Goal: Register for event/course

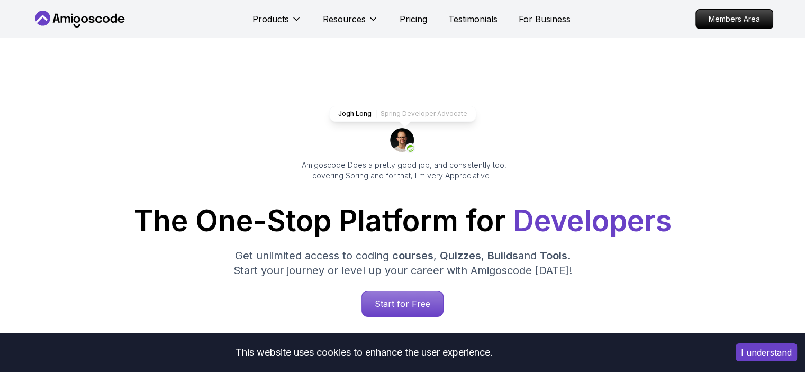
click at [730, 25] on p "Members Area" at bounding box center [734, 19] width 77 height 19
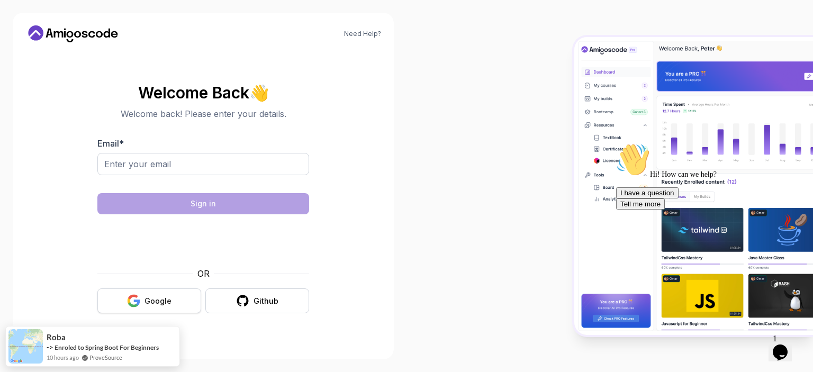
click at [140, 291] on button "Google" at bounding box center [149, 300] width 104 height 25
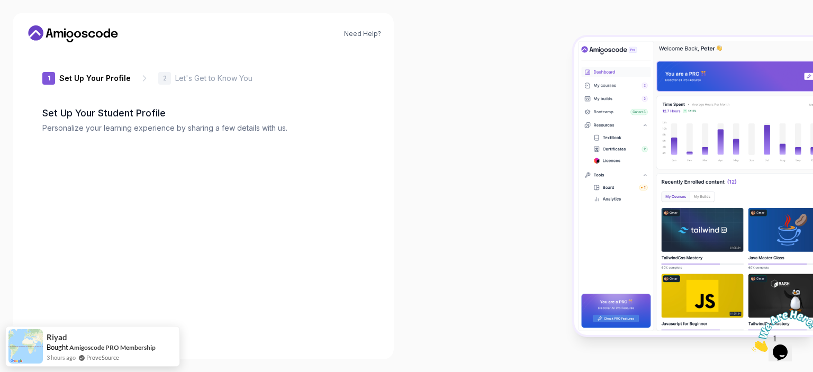
type input "wittysquirrel4af66"
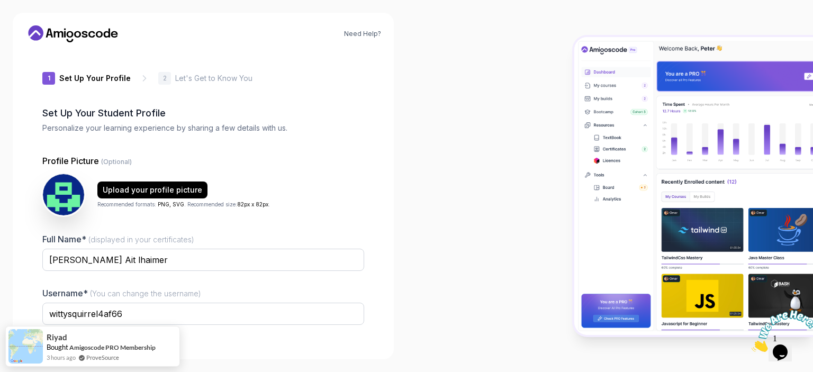
scroll to position [69, 0]
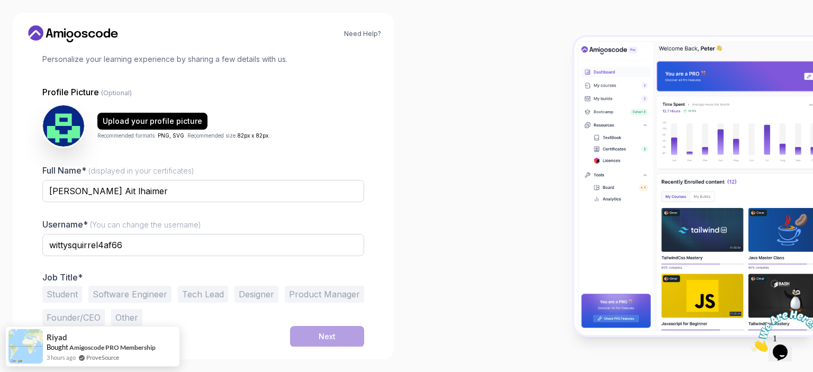
click at [65, 297] on button "Student" at bounding box center [62, 294] width 40 height 17
click at [123, 313] on button "Other" at bounding box center [126, 317] width 31 height 17
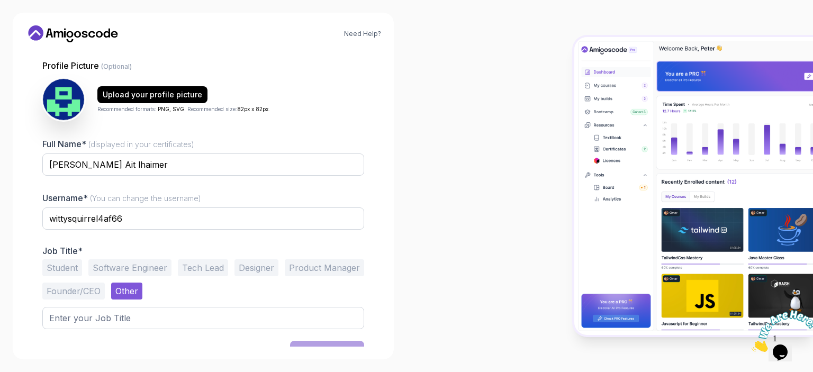
scroll to position [110, 0]
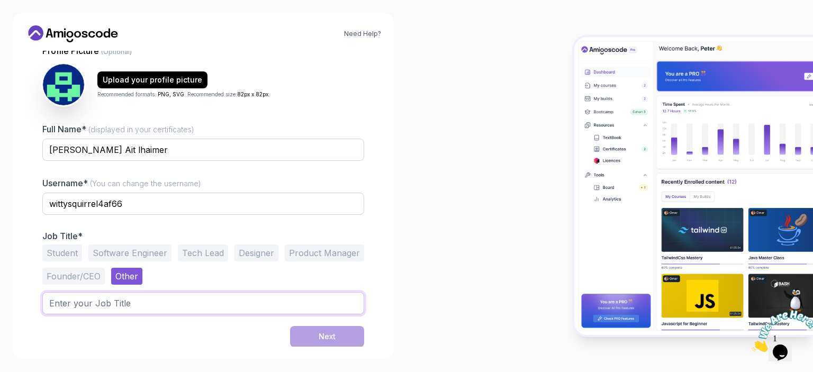
click at [82, 309] on input "text" at bounding box center [203, 303] width 322 height 22
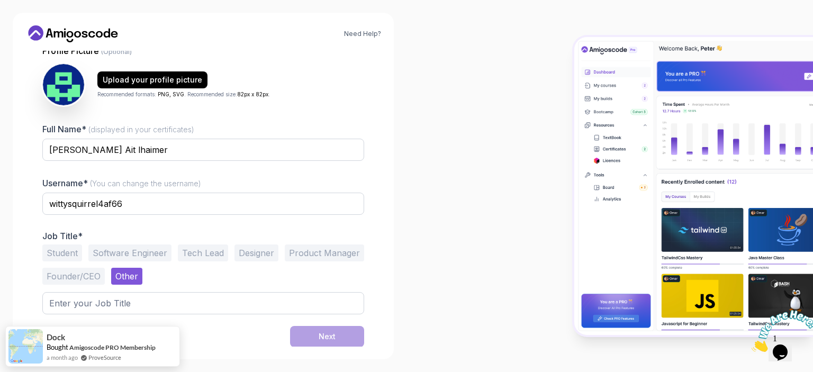
click at [70, 254] on button "Student" at bounding box center [62, 253] width 40 height 17
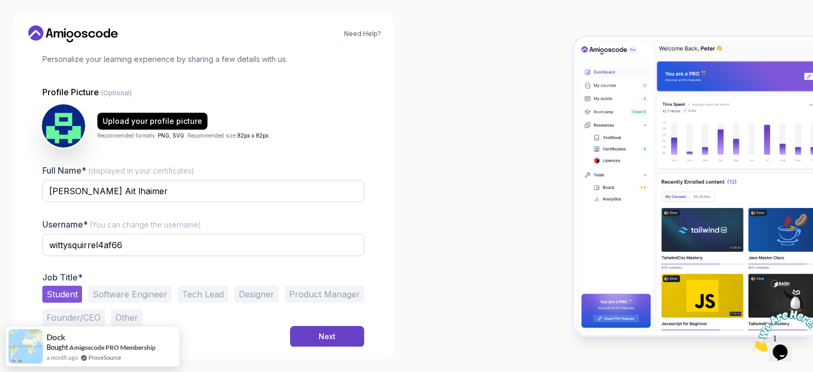
click at [71, 130] on img at bounding box center [63, 125] width 43 height 43
click at [104, 123] on div "Upload your profile picture" at bounding box center [153, 121] width 100 height 11
click at [287, 333] on div "Next" at bounding box center [203, 336] width 322 height 21
click at [290, 331] on button "Next" at bounding box center [327, 336] width 74 height 21
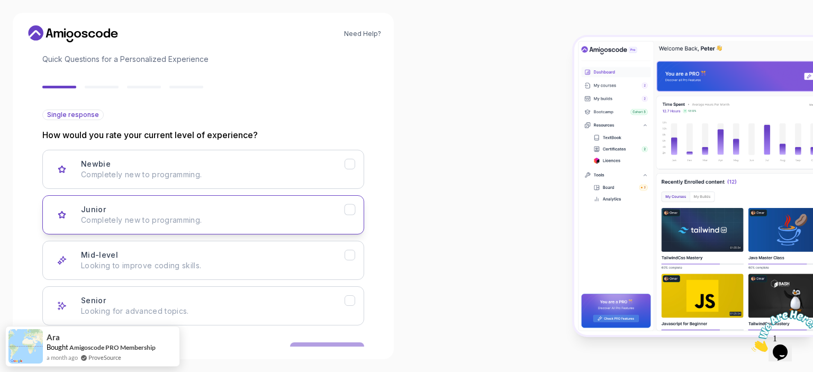
click at [178, 206] on div "Junior Completely new to programming." at bounding box center [213, 214] width 264 height 21
click at [309, 344] on button "Next" at bounding box center [327, 352] width 74 height 21
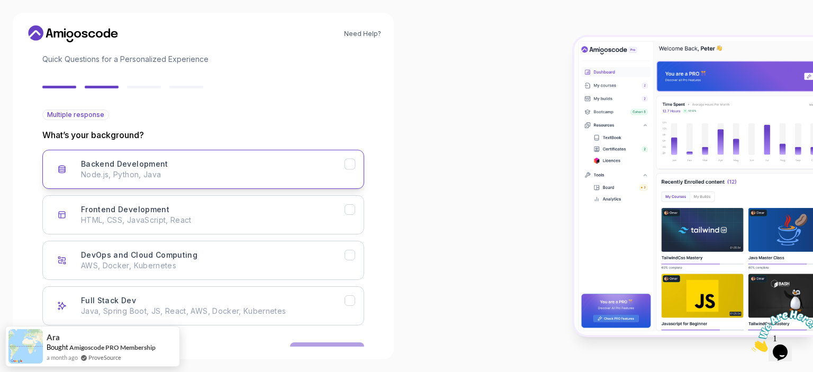
click at [122, 178] on p "Node.js, Python, Java" at bounding box center [213, 174] width 264 height 11
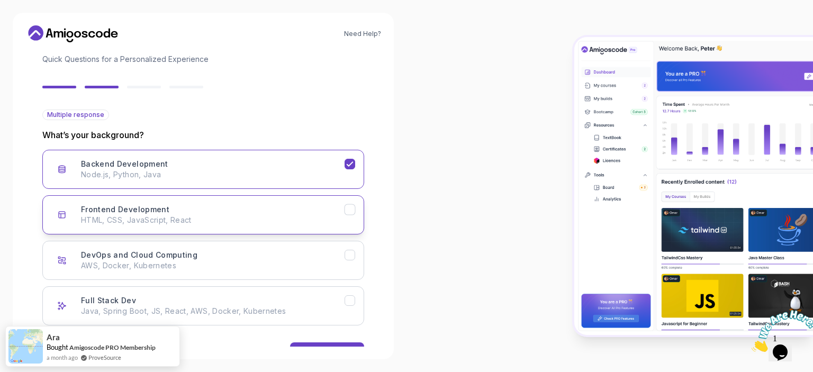
click at [158, 211] on h3 "Frontend Development" at bounding box center [125, 209] width 88 height 11
click at [189, 295] on div "Full Stack Dev Java, Spring Boot, JS, React, AWS, Docker, Kubernetes" at bounding box center [213, 305] width 264 height 21
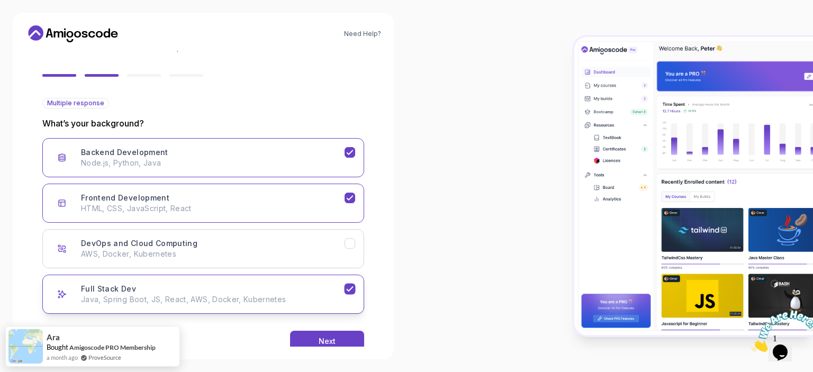
scroll to position [102, 0]
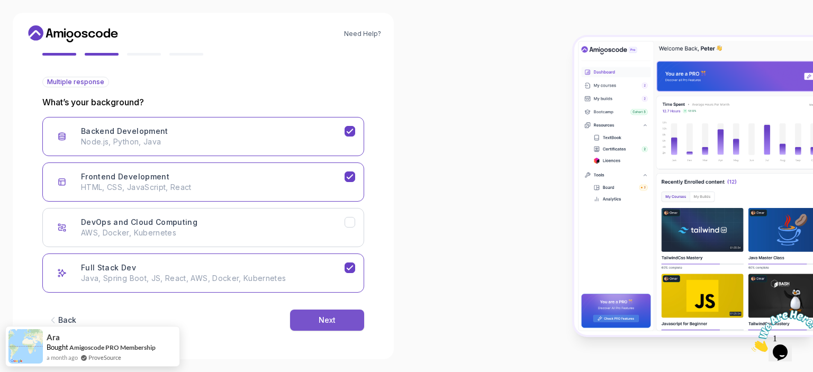
click at [321, 313] on button "Next" at bounding box center [327, 320] width 74 height 21
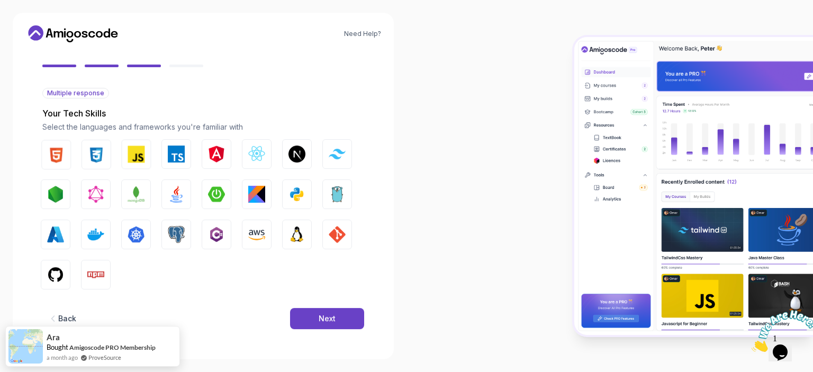
scroll to position [89, 0]
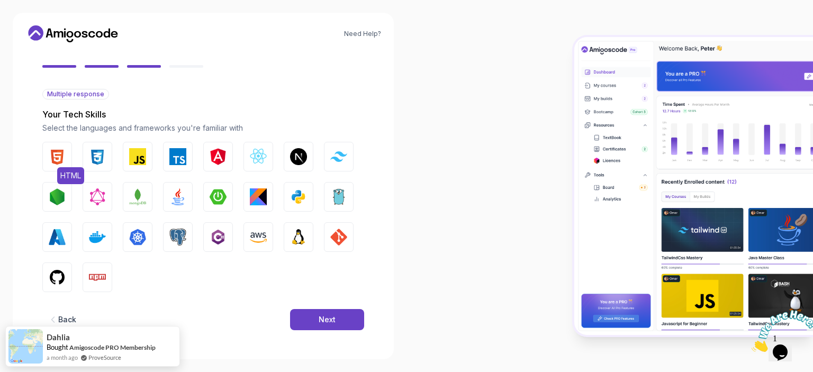
click at [60, 150] on img "button" at bounding box center [57, 156] width 17 height 17
click at [98, 156] on img "button" at bounding box center [97, 156] width 17 height 17
click at [180, 157] on img "button" at bounding box center [177, 156] width 17 height 17
click at [232, 165] on button "Angular" at bounding box center [218, 157] width 30 height 30
click at [263, 198] on img "button" at bounding box center [258, 196] width 17 height 17
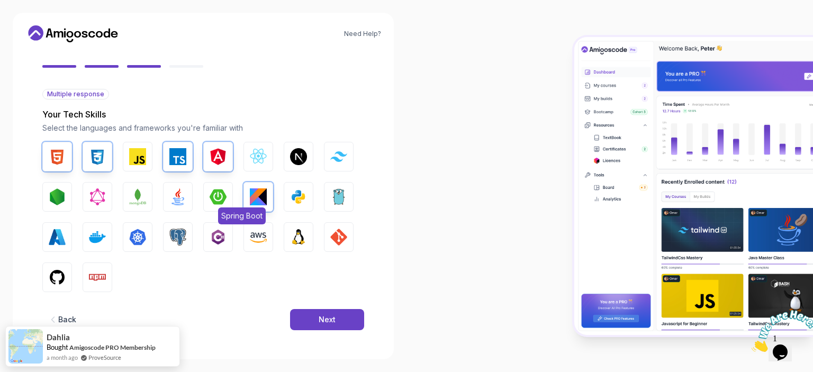
click at [210, 206] on button "Spring Boot" at bounding box center [218, 197] width 30 height 30
click at [176, 196] on img "button" at bounding box center [177, 196] width 17 height 17
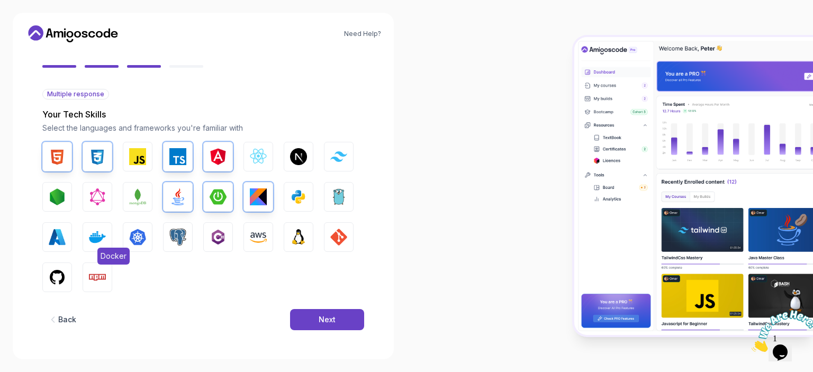
click at [98, 239] on img "button" at bounding box center [97, 237] width 17 height 17
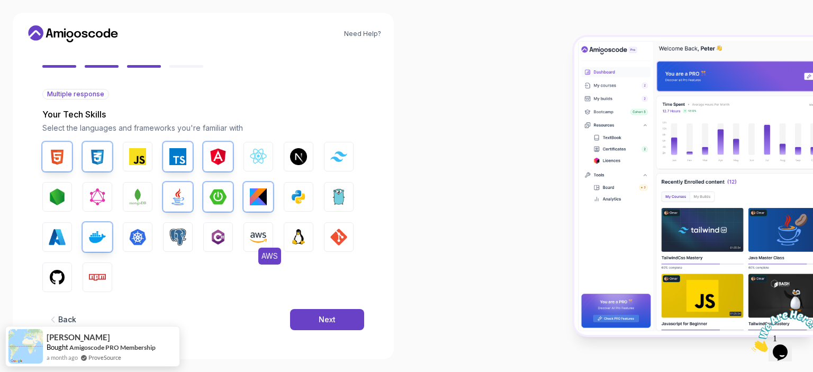
click at [257, 242] on img "button" at bounding box center [258, 237] width 17 height 17
click at [257, 234] on img "button" at bounding box center [258, 237] width 17 height 17
click at [303, 234] on img "button" at bounding box center [298, 237] width 17 height 17
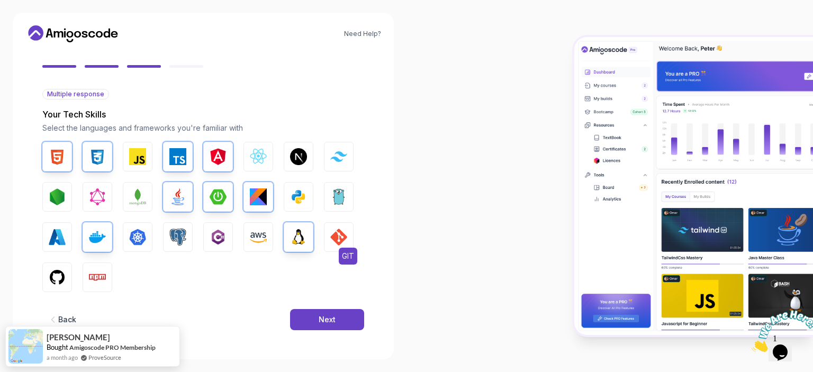
click at [331, 238] on img "button" at bounding box center [338, 237] width 17 height 17
click at [103, 283] on img "button" at bounding box center [97, 277] width 17 height 17
click at [68, 276] on button "GitHub" at bounding box center [57, 278] width 30 height 30
click at [324, 313] on button "Next" at bounding box center [327, 319] width 74 height 21
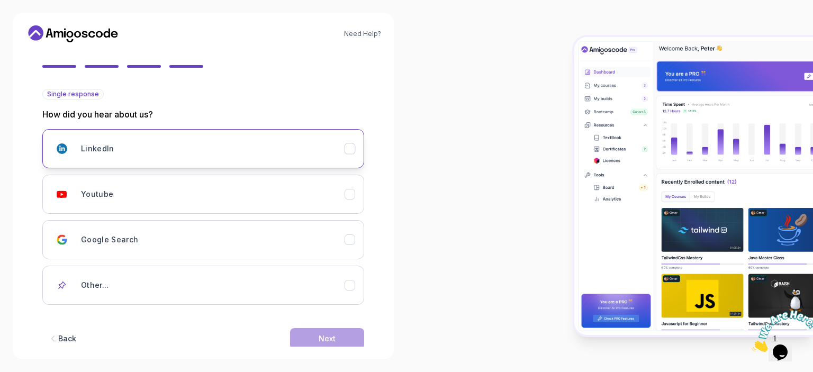
click at [141, 146] on div "LinkedIn" at bounding box center [213, 148] width 264 height 21
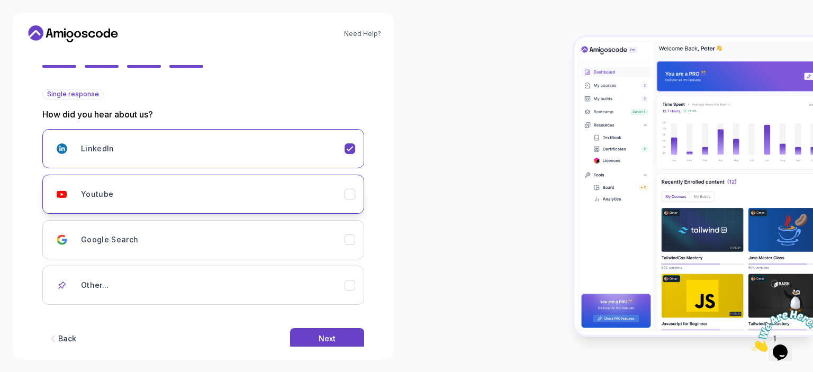
click at [110, 192] on h3 "Youtube" at bounding box center [97, 194] width 32 height 11
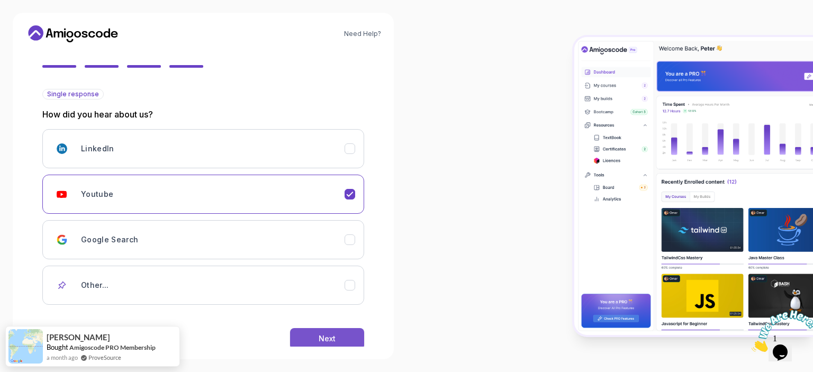
click at [290, 334] on button "Next" at bounding box center [327, 338] width 74 height 21
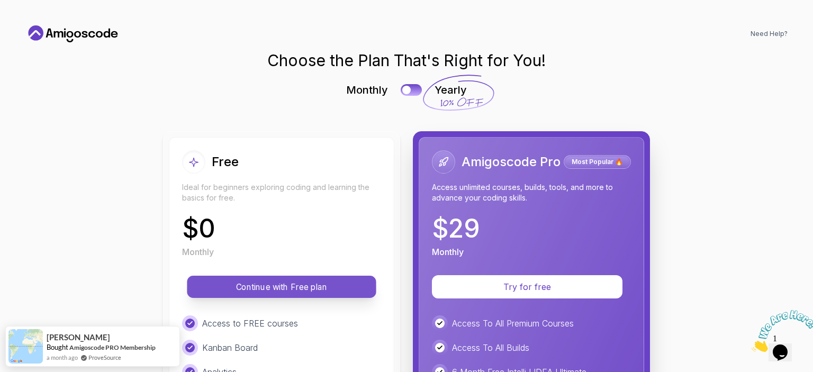
click at [305, 288] on p "Continue with Free plan" at bounding box center [281, 287] width 165 height 12
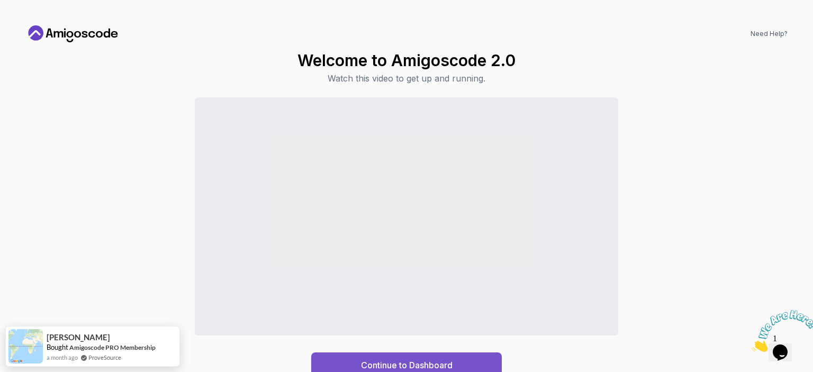
click at [402, 357] on button "Continue to Dashboard" at bounding box center [406, 365] width 191 height 25
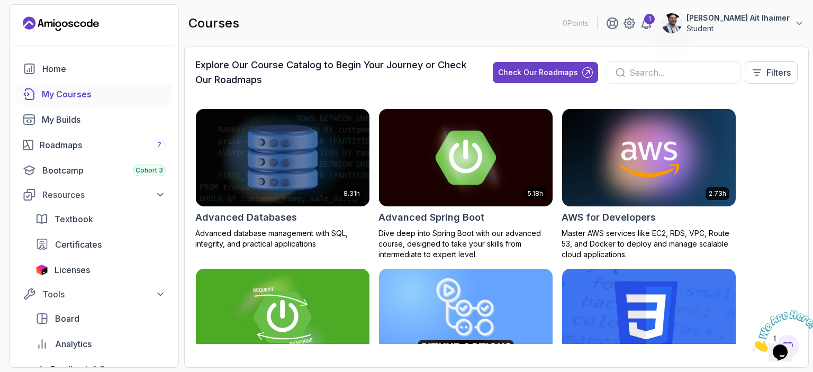
click at [429, 220] on h2 "Advanced Spring Boot" at bounding box center [431, 217] width 106 height 15
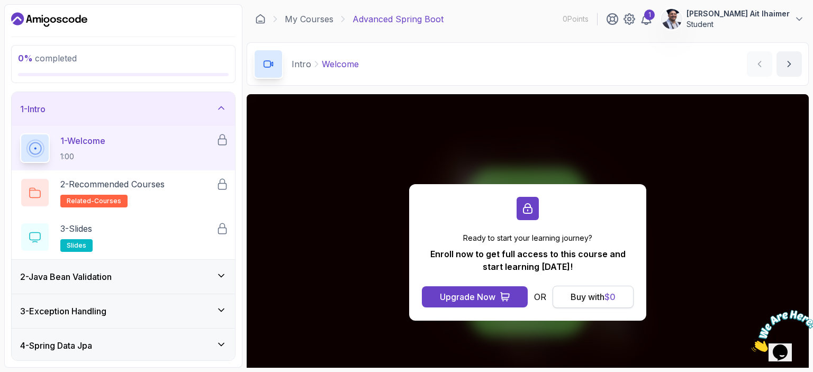
click at [589, 300] on div "Buy with $ 0" at bounding box center [593, 297] width 45 height 13
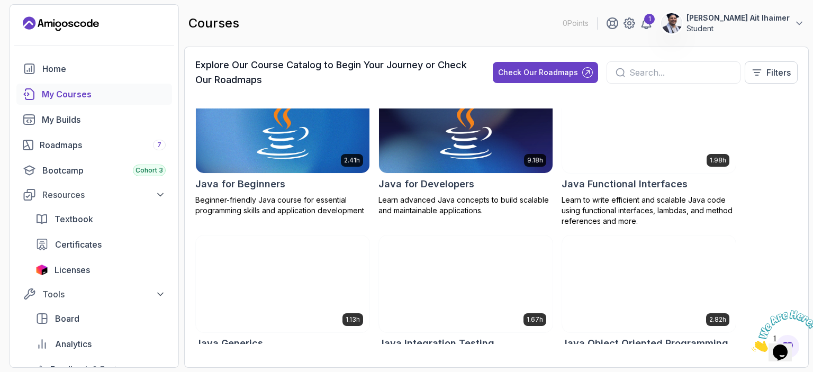
scroll to position [953, 0]
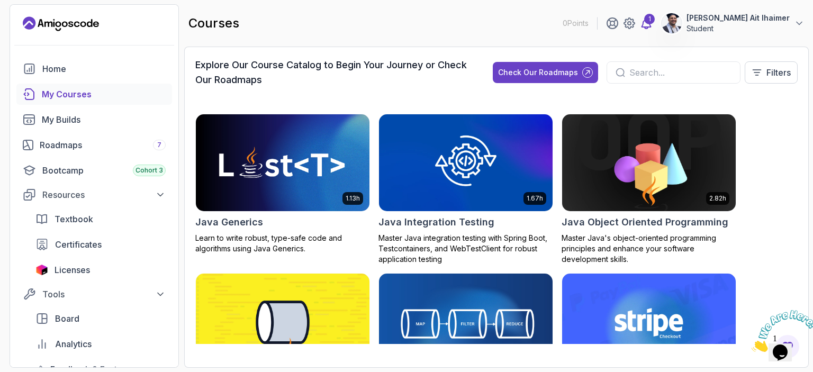
click at [655, 21] on div "1" at bounding box center [649, 19] width 11 height 11
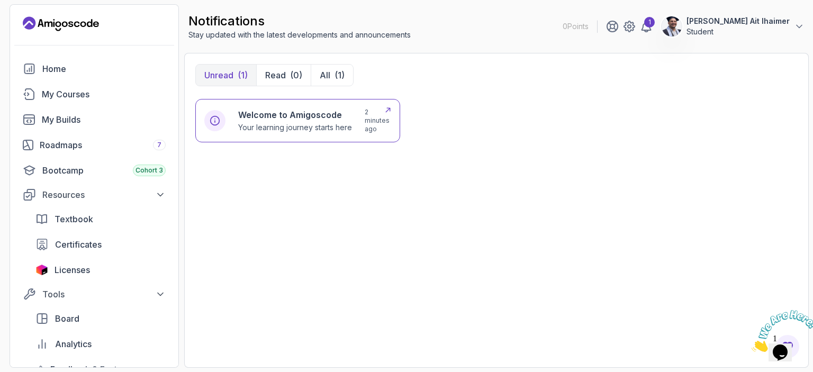
click at [264, 110] on h6 "Welcome to Amigoscode" at bounding box center [295, 115] width 114 height 13
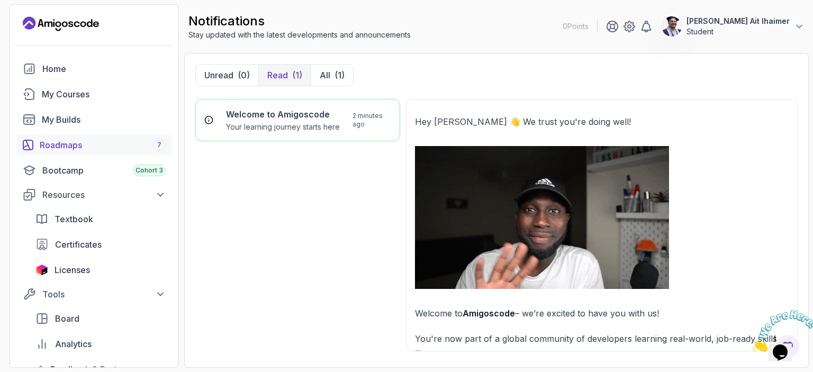
click at [63, 147] on div "Roadmaps 7" at bounding box center [103, 145] width 126 height 13
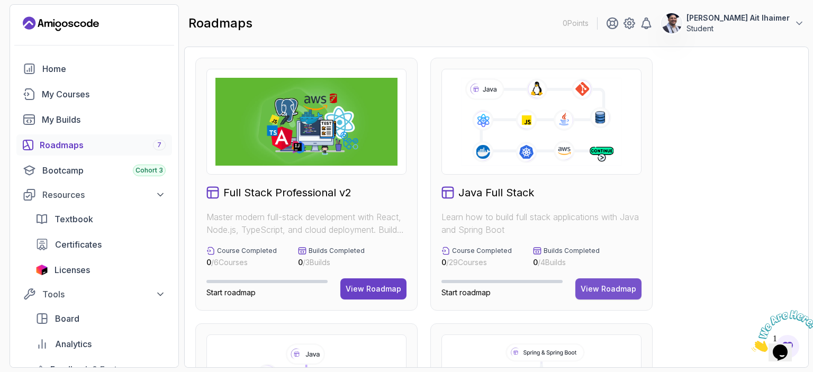
click at [600, 291] on div "View Roadmap" at bounding box center [609, 289] width 56 height 11
